Goal: Register for event/course

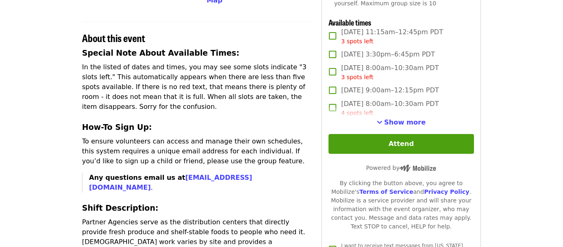
scroll to position [297, 0]
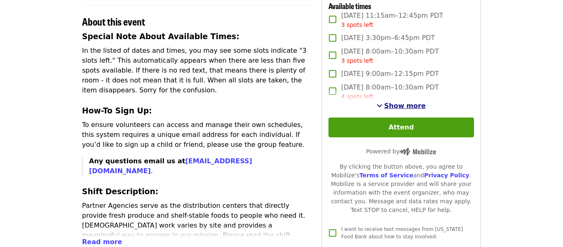
click at [409, 102] on span "Show more" at bounding box center [405, 106] width 42 height 8
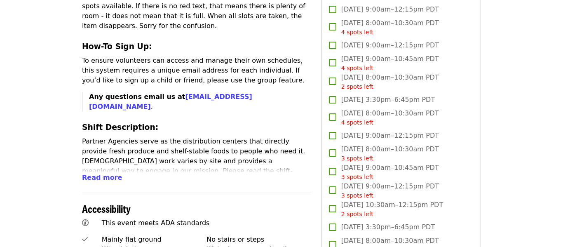
scroll to position [363, 0]
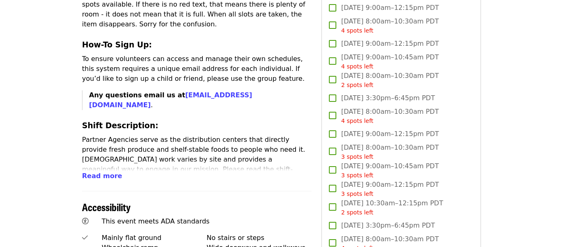
click at [293, 191] on div "Accessibility" at bounding box center [197, 202] width 230 height 22
click at [311, 191] on div "Accessibility" at bounding box center [197, 202] width 230 height 22
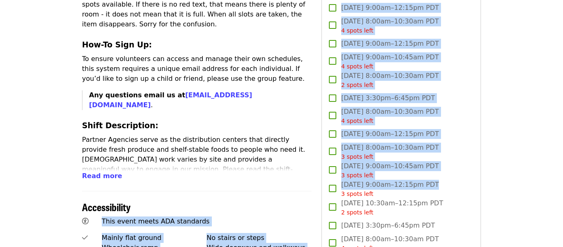
drag, startPoint x: 311, startPoint y: 176, endPoint x: 534, endPoint y: 183, distance: 223.2
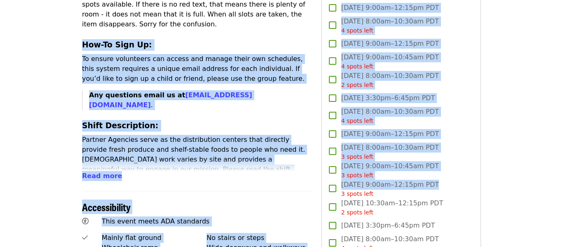
drag, startPoint x: 534, startPoint y: 183, endPoint x: 44, endPoint y: 12, distance: 518.5
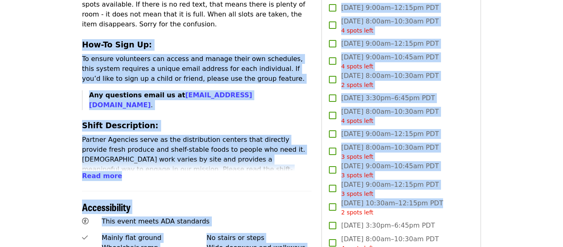
drag, startPoint x: 44, startPoint y: 12, endPoint x: 553, endPoint y: 198, distance: 541.9
drag, startPoint x: 553, startPoint y: 198, endPoint x: 28, endPoint y: 10, distance: 557.2
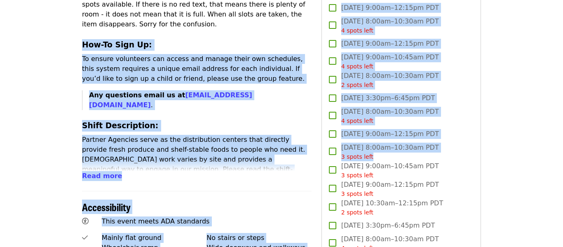
drag, startPoint x: 28, startPoint y: 10, endPoint x: 536, endPoint y: 158, distance: 528.1
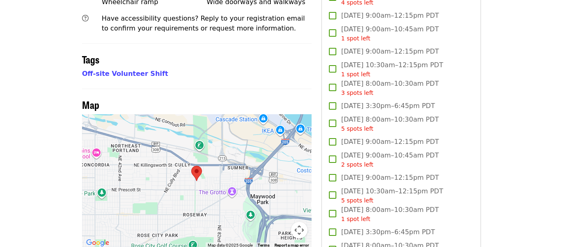
scroll to position [610, 0]
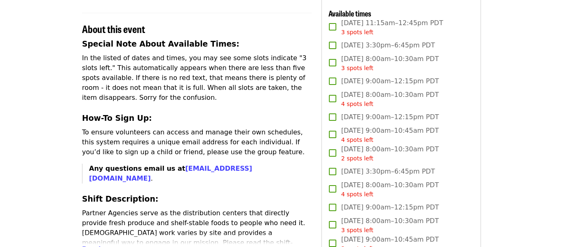
scroll to position [264, 0]
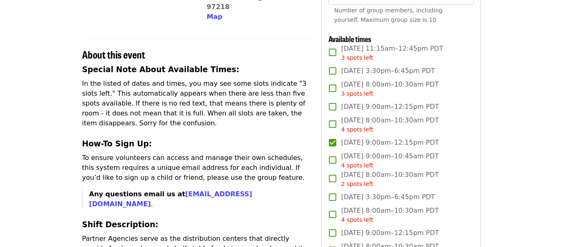
click at [307, 153] on p "To ensure volunteers can access and manage their own schedules, this system req…" at bounding box center [197, 168] width 230 height 30
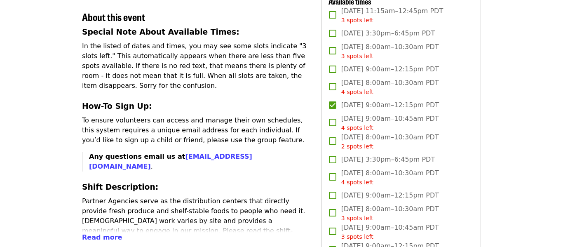
scroll to position [313, 0]
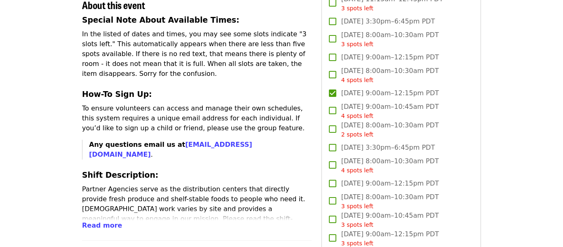
click at [363, 88] on span "[DATE] 9:00am–12:15pm PDT" at bounding box center [390, 93] width 98 height 10
click at [295, 140] on p "Any questions email us at [EMAIL_ADDRESS][DOMAIN_NAME] ." at bounding box center [200, 150] width 223 height 20
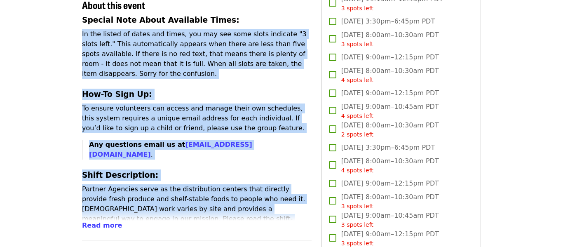
drag, startPoint x: 21, startPoint y: 7, endPoint x: 197, endPoint y: 175, distance: 242.7
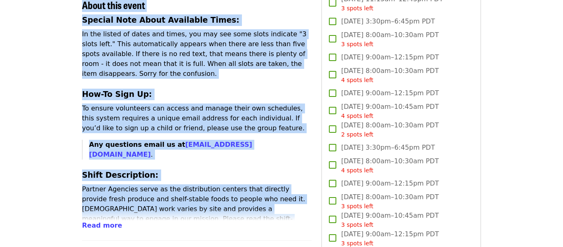
scroll to position [0, 0]
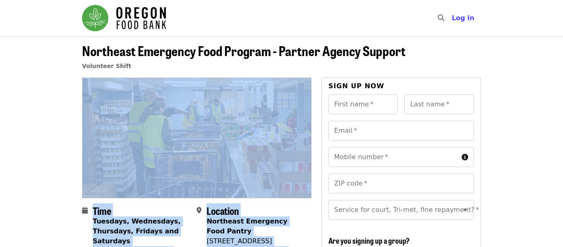
drag, startPoint x: 219, startPoint y: 198, endPoint x: 52, endPoint y: 111, distance: 188.7
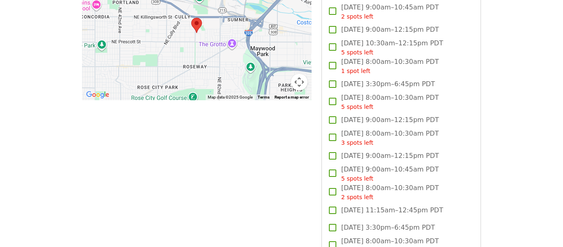
scroll to position [759, 0]
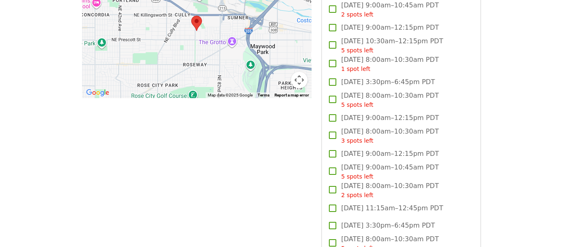
drag, startPoint x: 272, startPoint y: 132, endPoint x: 490, endPoint y: 167, distance: 220.5
click at [490, 167] on article "Northeast Emergency Food Program - Partner Agency Support Volunteer Shift Time …" at bounding box center [281, 209] width 563 height 1863
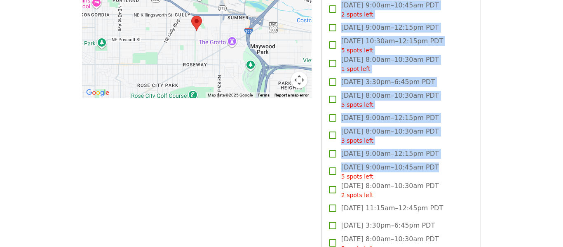
drag, startPoint x: 490, startPoint y: 167, endPoint x: 220, endPoint y: 111, distance: 275.9
click at [220, 111] on article "Northeast Emergency Food Program - Partner Agency Support Volunteer Shift Time …" at bounding box center [281, 209] width 563 height 1863
click at [220, 111] on div "Time Tuesdays, Wednesdays, Thursdays, Fridays and Saturdays Multiple times avai…" at bounding box center [197, 220] width 230 height 1802
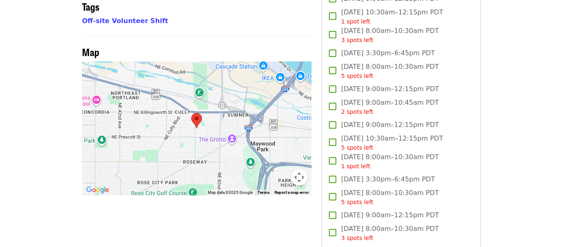
scroll to position [660, 0]
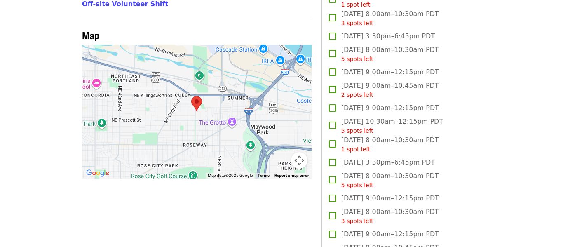
scroll to position [675, 0]
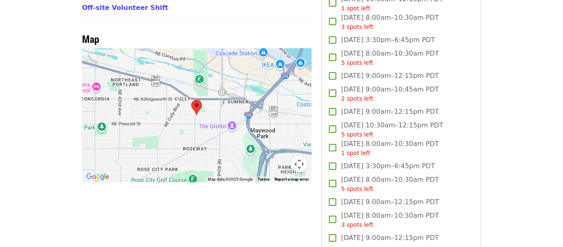
click at [294, 156] on button "Map camera controls" at bounding box center [299, 164] width 16 height 16
click at [261, 115] on button "Move up" at bounding box center [258, 123] width 16 height 16
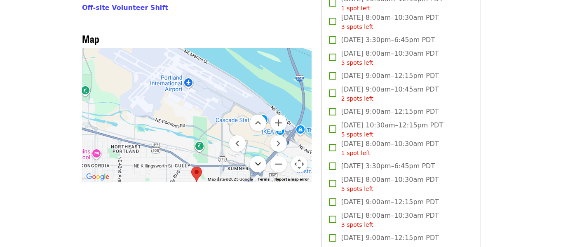
click at [253, 156] on button "Move down" at bounding box center [258, 164] width 16 height 16
